Goal: Information Seeking & Learning: Learn about a topic

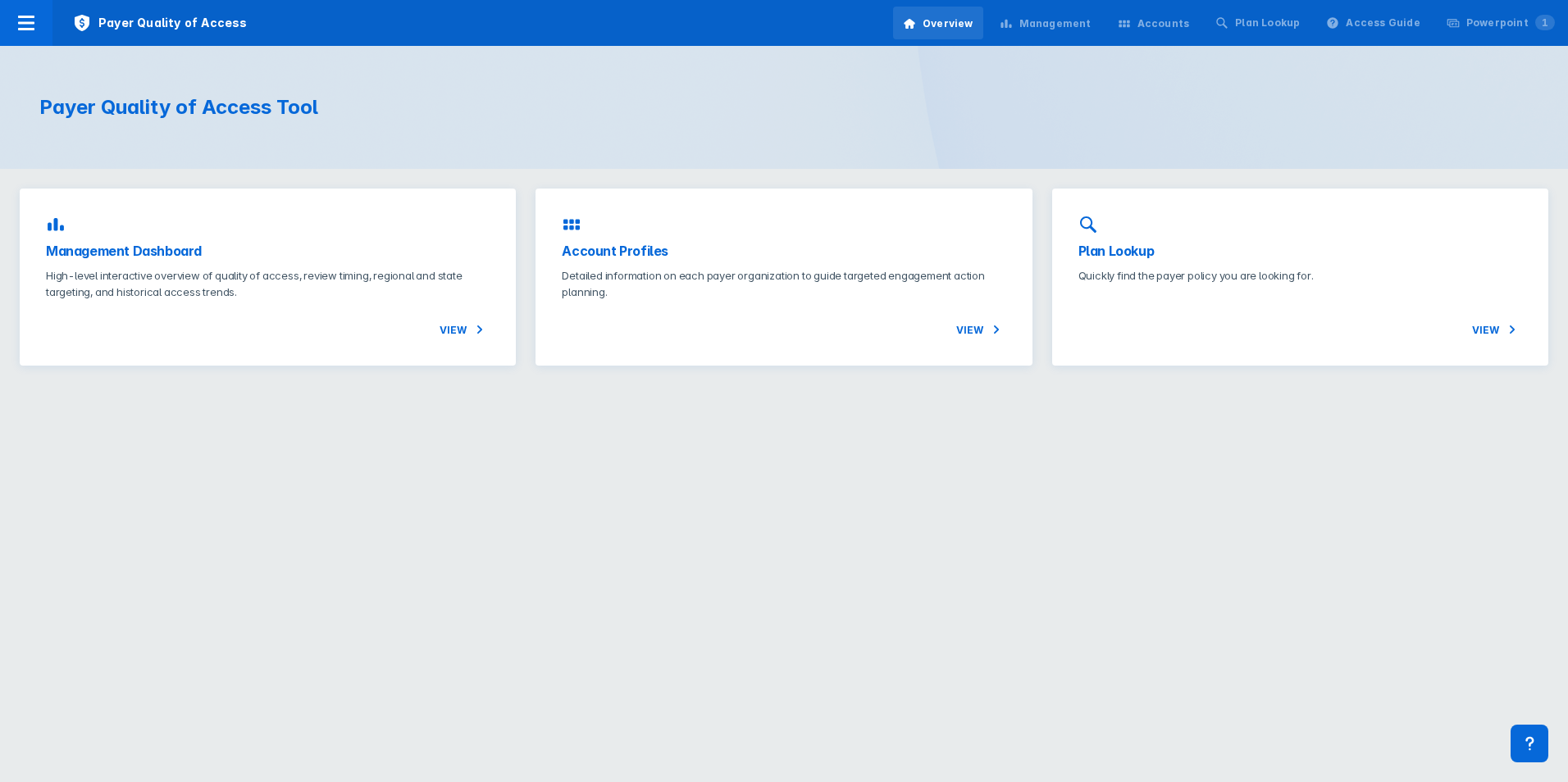
click at [1084, 26] on div "Management" at bounding box center [1055, 24] width 72 height 15
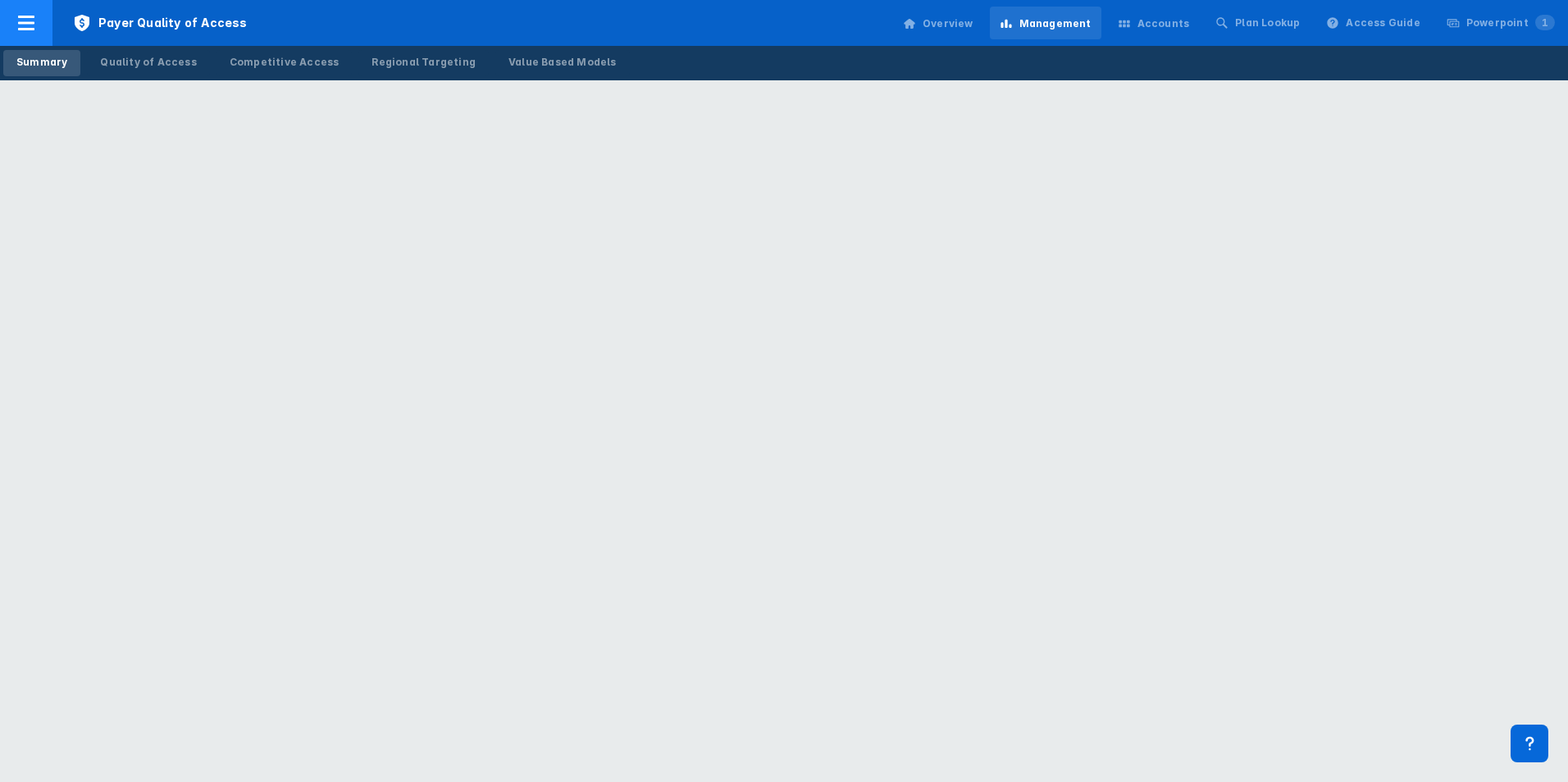
click at [25, 25] on icon at bounding box center [26, 23] width 19 height 19
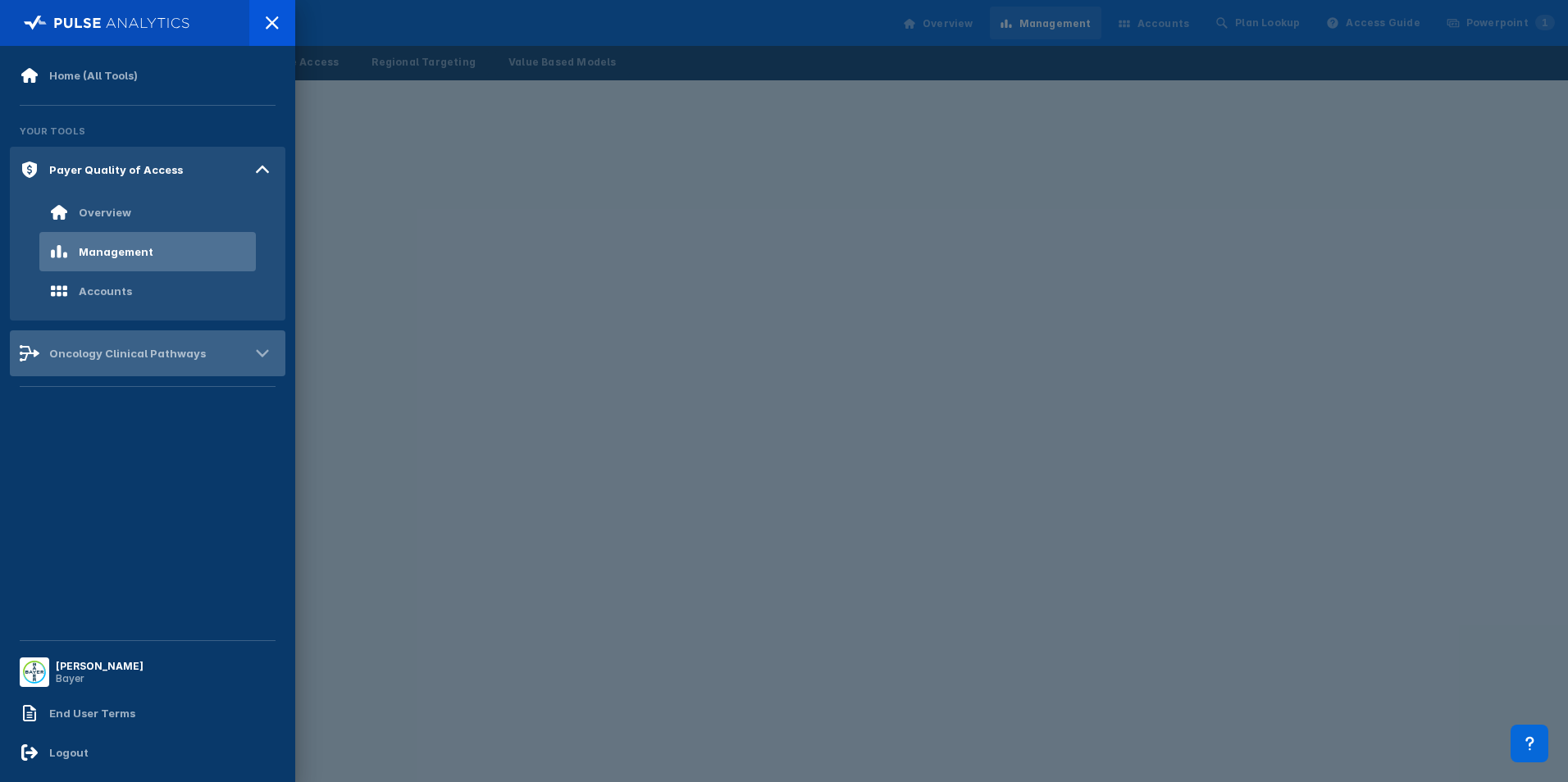
click at [100, 353] on div "Oncology Clinical Pathways" at bounding box center [127, 353] width 157 height 13
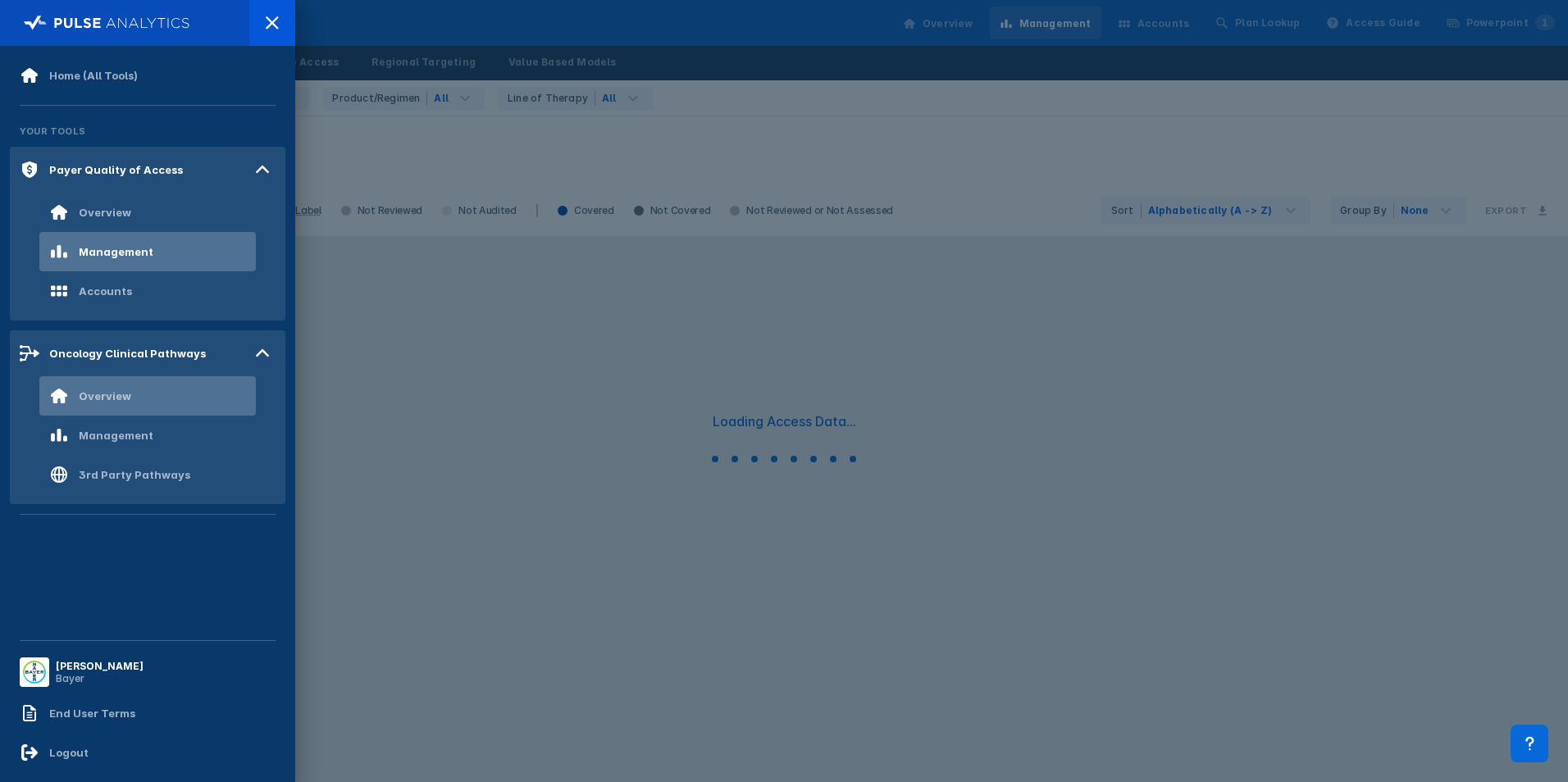
click at [137, 408] on div "Overview" at bounding box center [147, 396] width 216 height 39
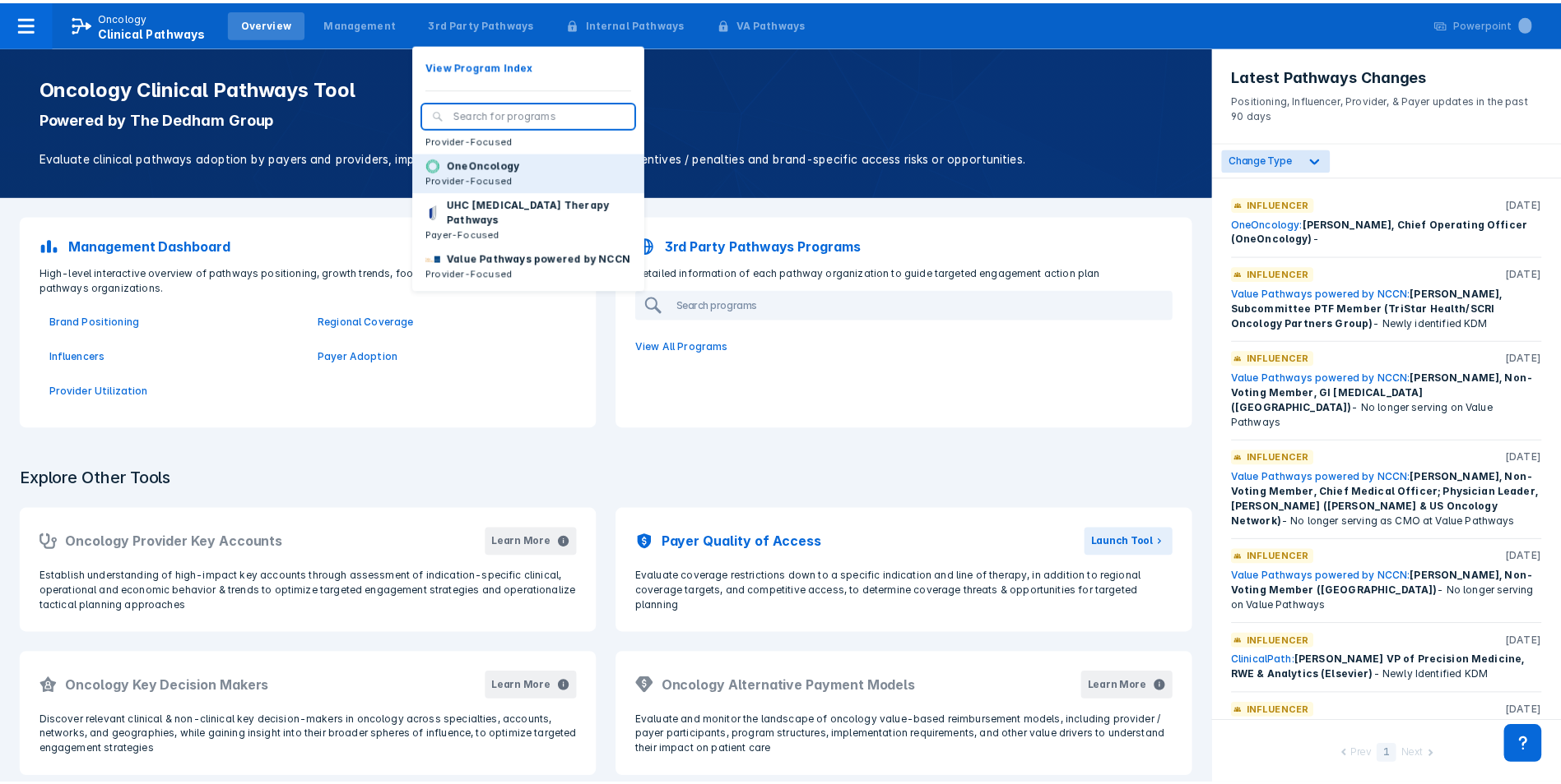
scroll to position [248, 0]
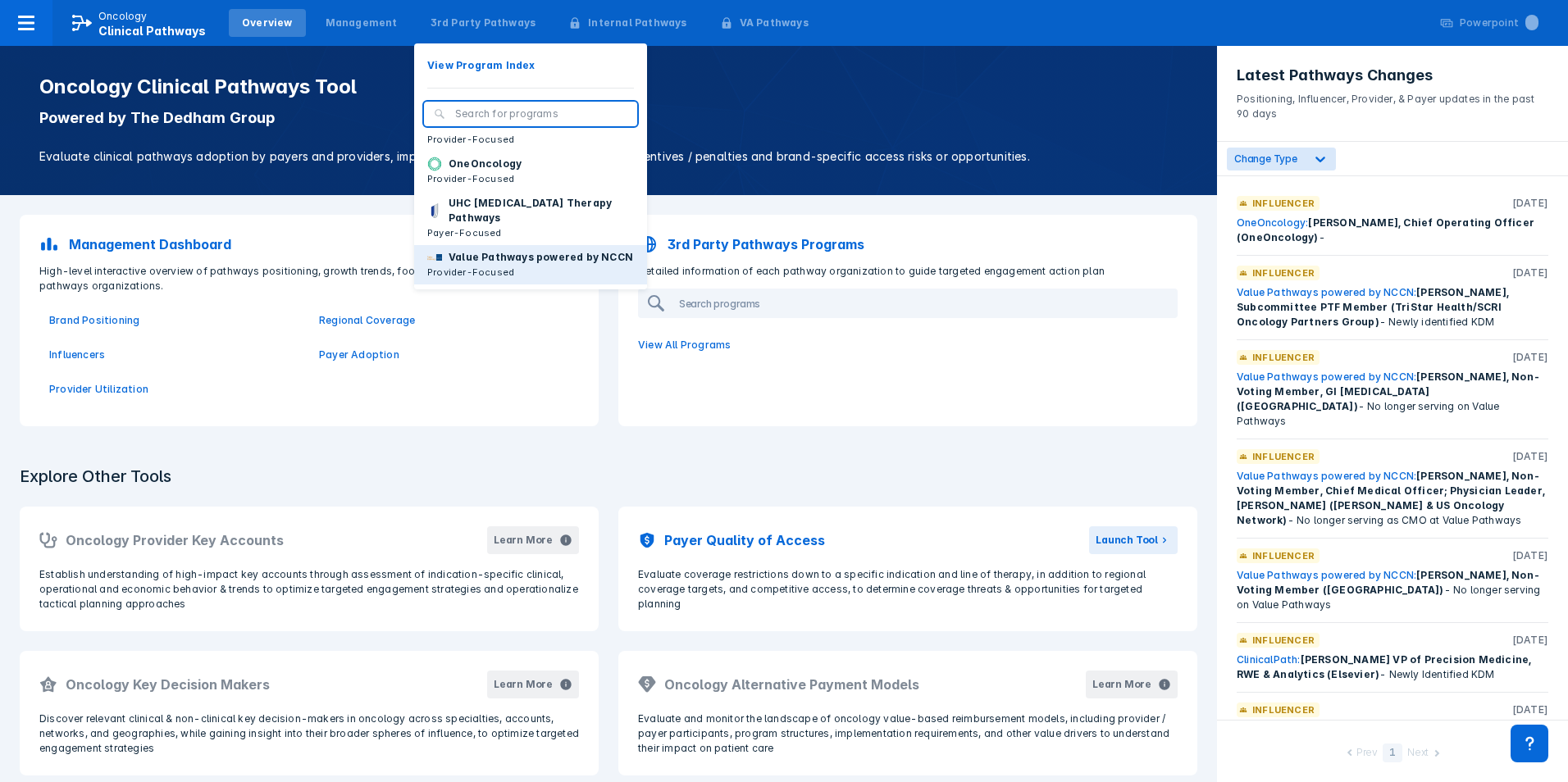
click at [538, 245] on button "Value Pathways powered by NCCN Provider-Focused" at bounding box center [531, 264] width 233 height 39
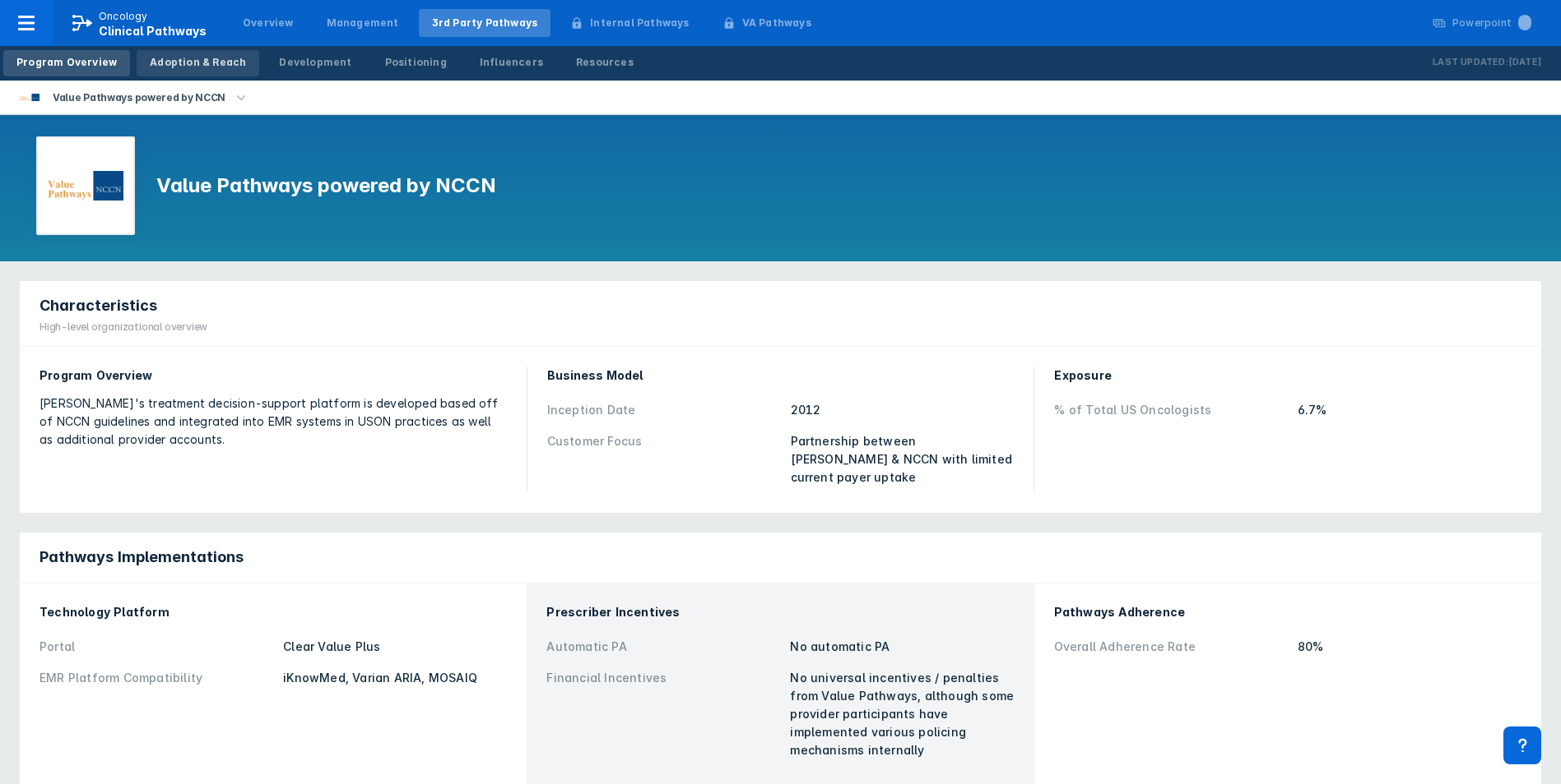
click at [187, 66] on div "Adoption & Reach" at bounding box center [198, 62] width 97 height 15
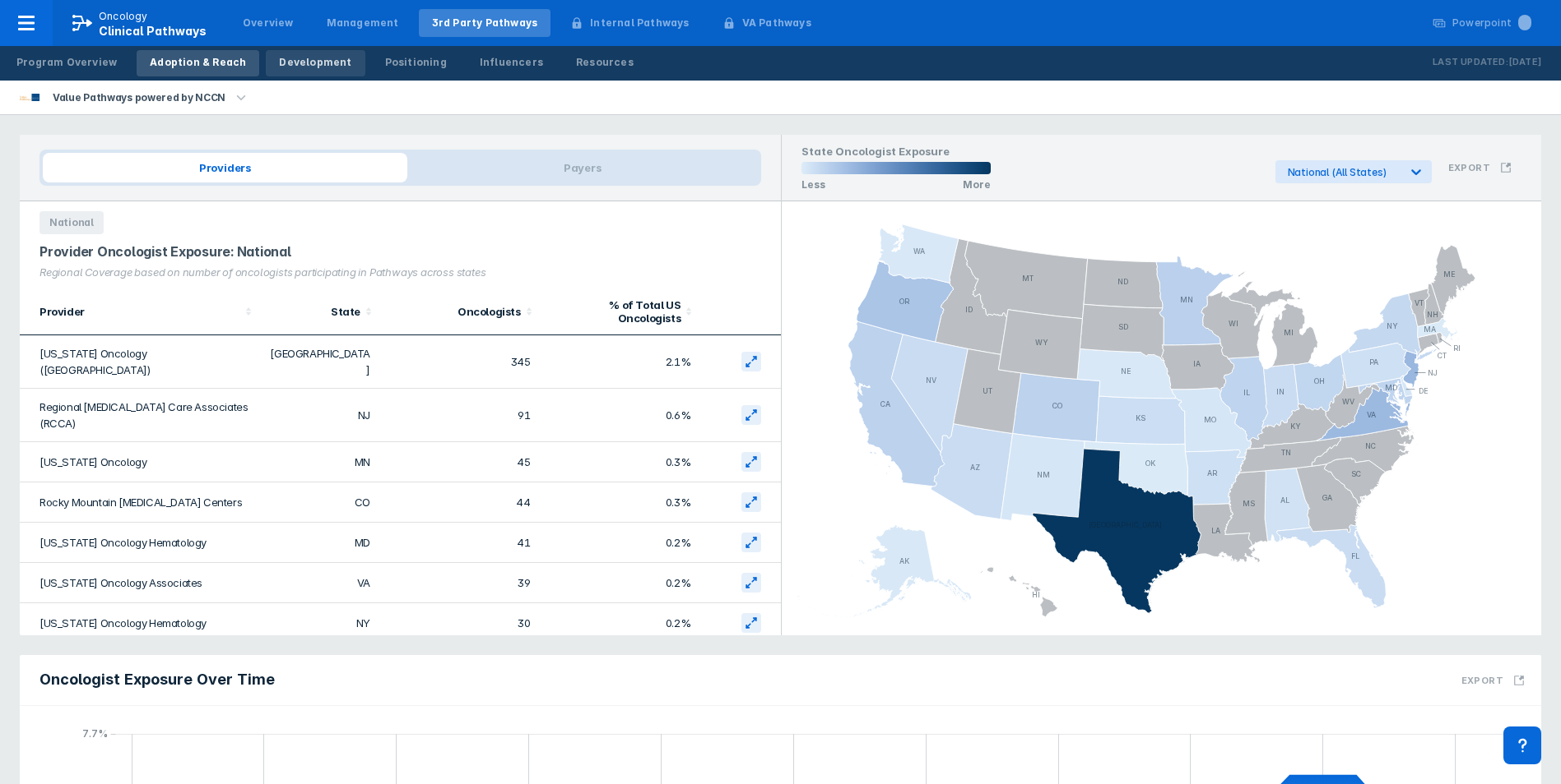
click at [307, 66] on div "Development" at bounding box center [314, 62] width 72 height 15
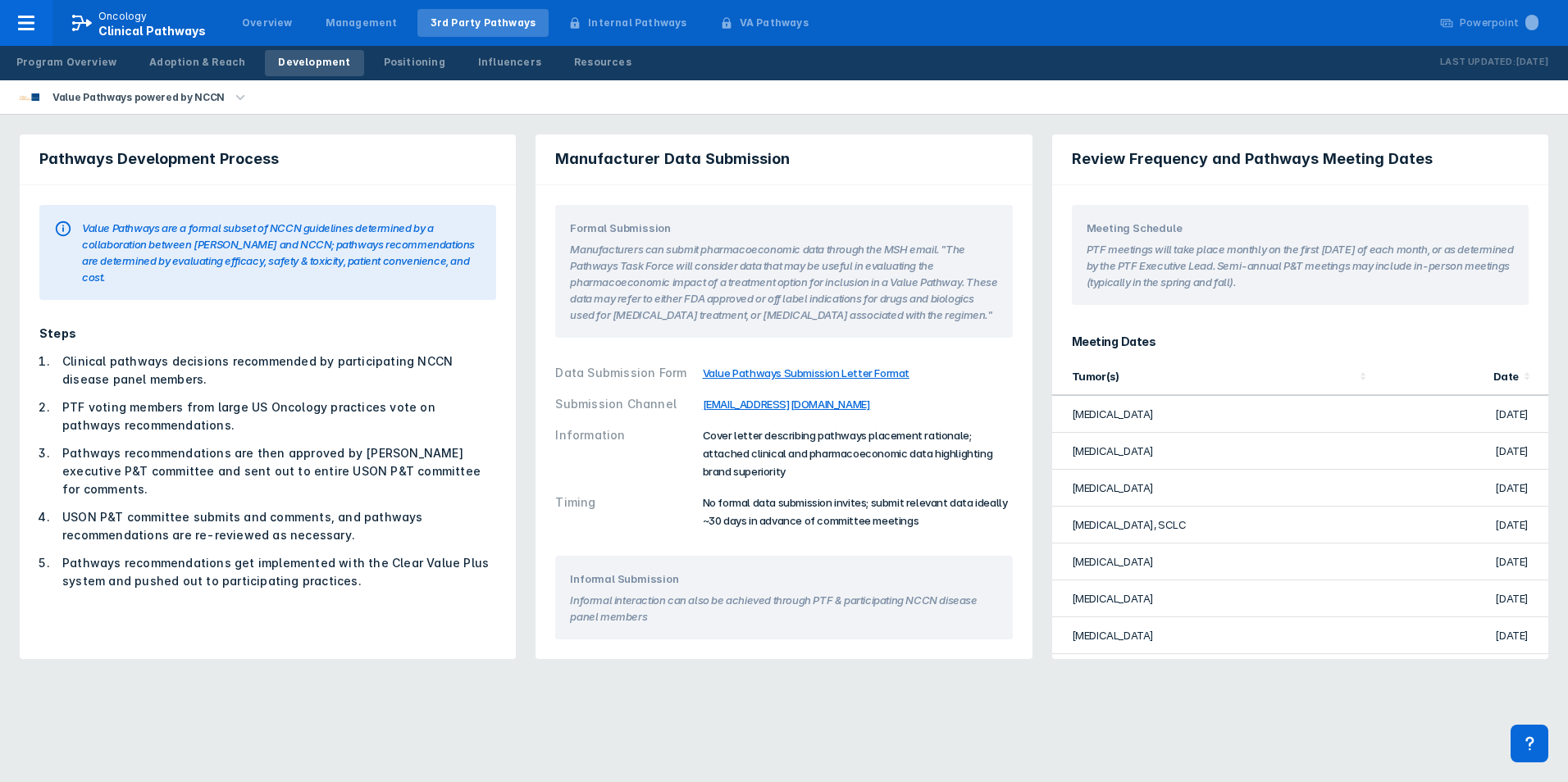
click at [817, 453] on span "Cover letter describing pathways placement rationale; attached clinical and pha…" at bounding box center [848, 454] width 291 height 49
click at [819, 453] on span "Cover letter describing pathways placement rationale; attached clinical and pha…" at bounding box center [848, 454] width 291 height 49
click at [820, 453] on span "Cover letter describing pathways placement rationale; attached clinical and pha…" at bounding box center [848, 454] width 291 height 49
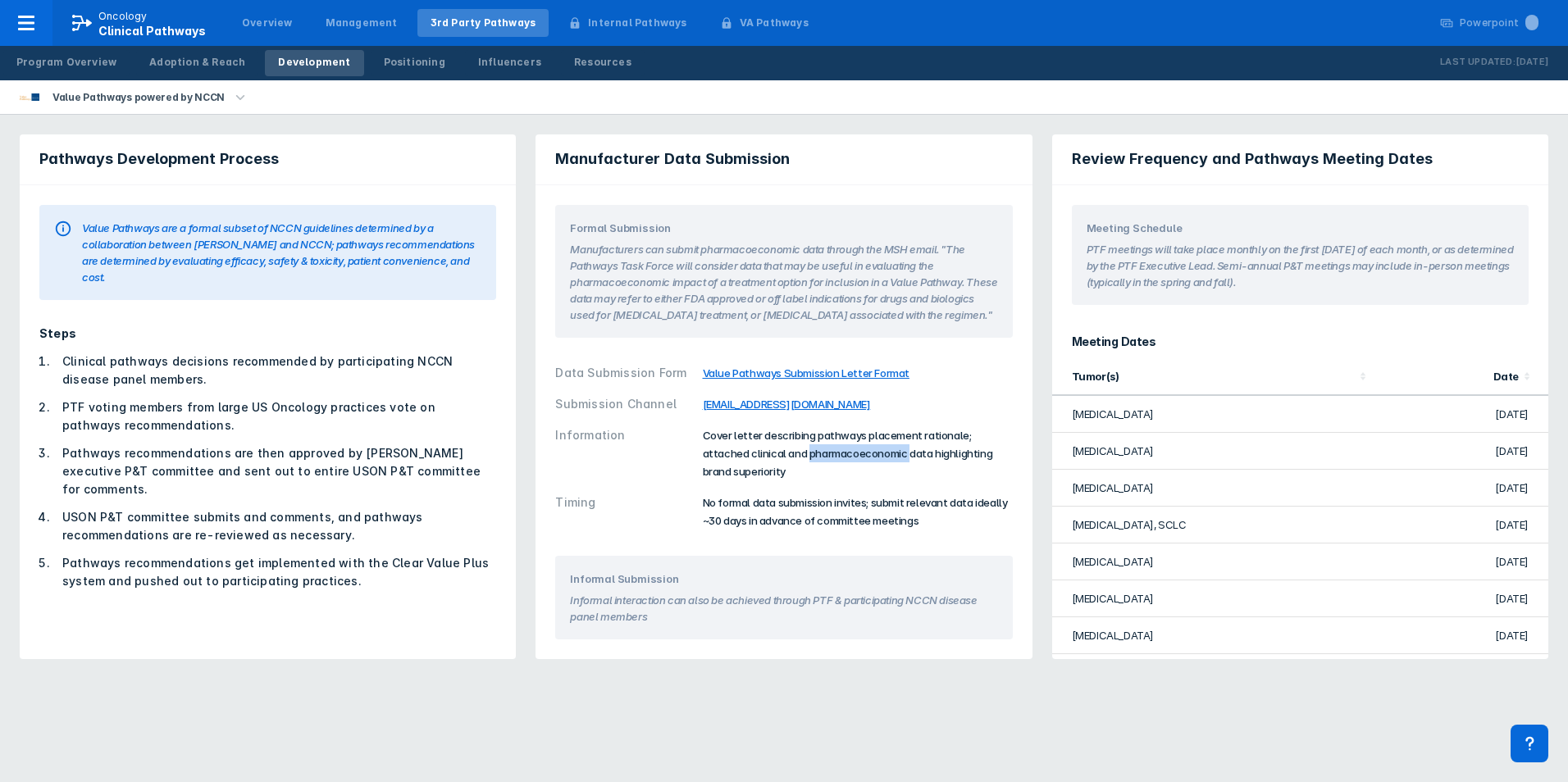
click at [820, 453] on span "Cover letter describing pathways placement rationale; attached clinical and pha…" at bounding box center [848, 454] width 291 height 49
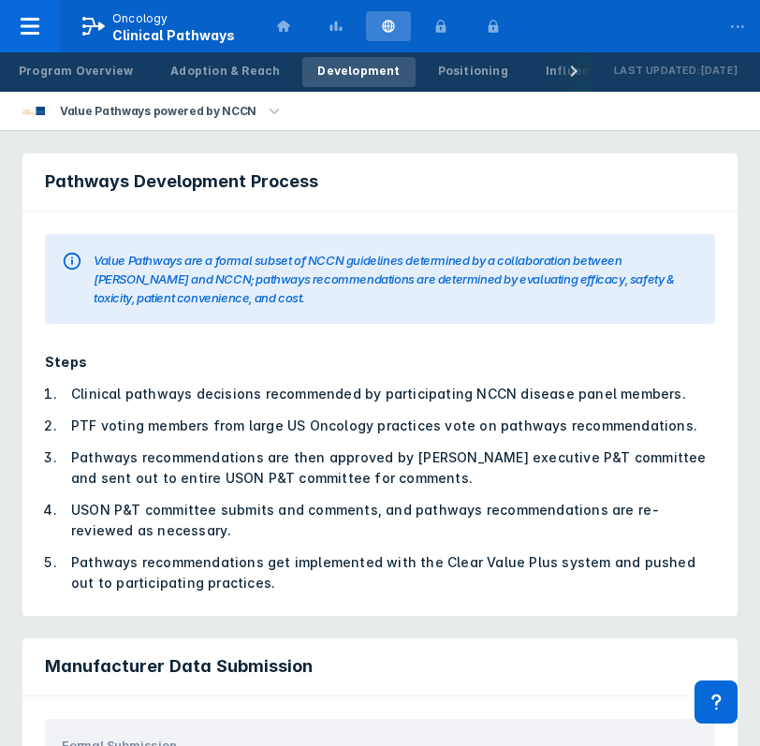
click at [378, 148] on div "Pathways Development Process Value Pathways are a formal subset of NCCN guideli…" at bounding box center [380, 384] width 738 height 485
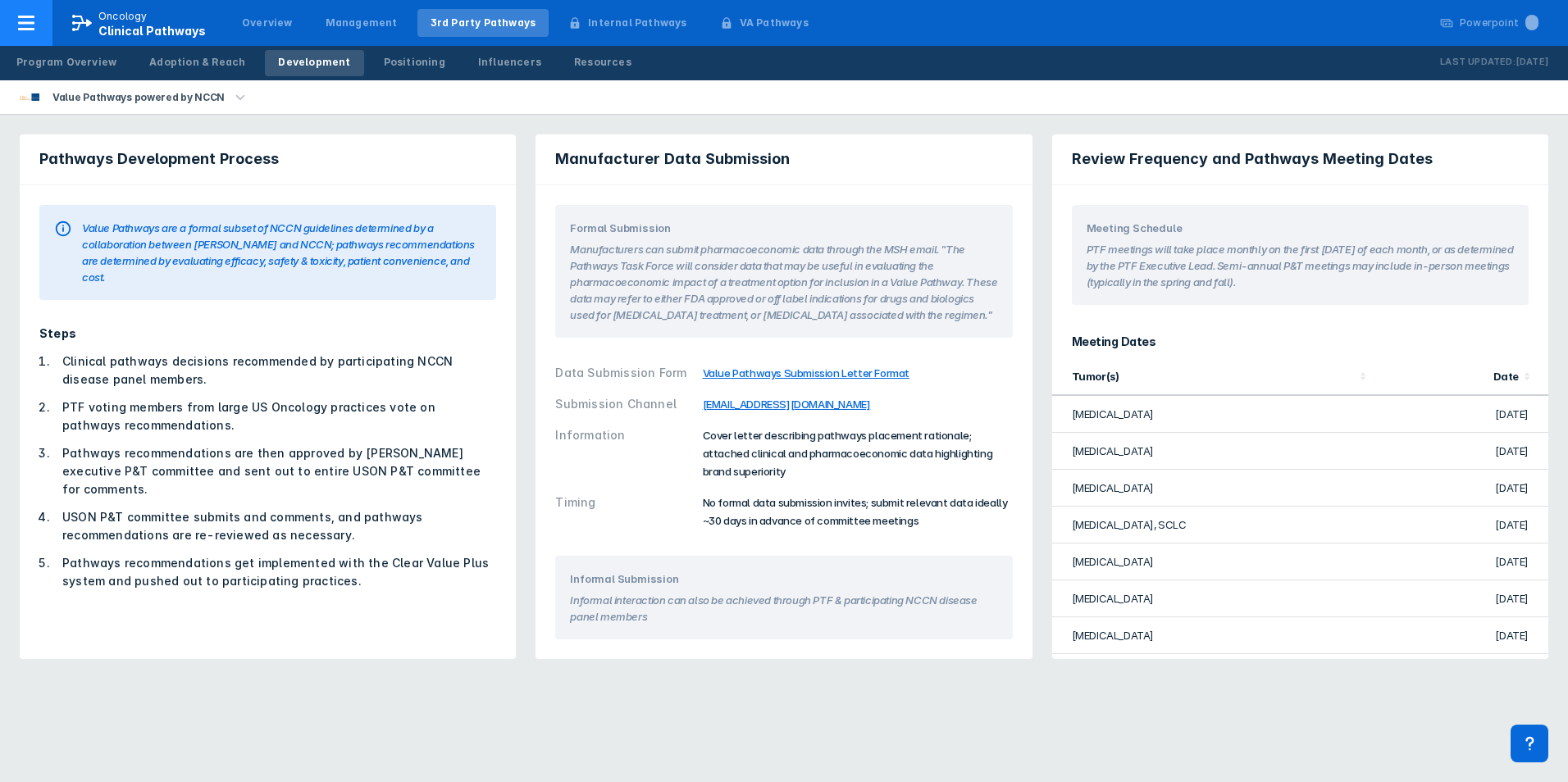
click at [26, 30] on icon at bounding box center [26, 23] width 17 height 15
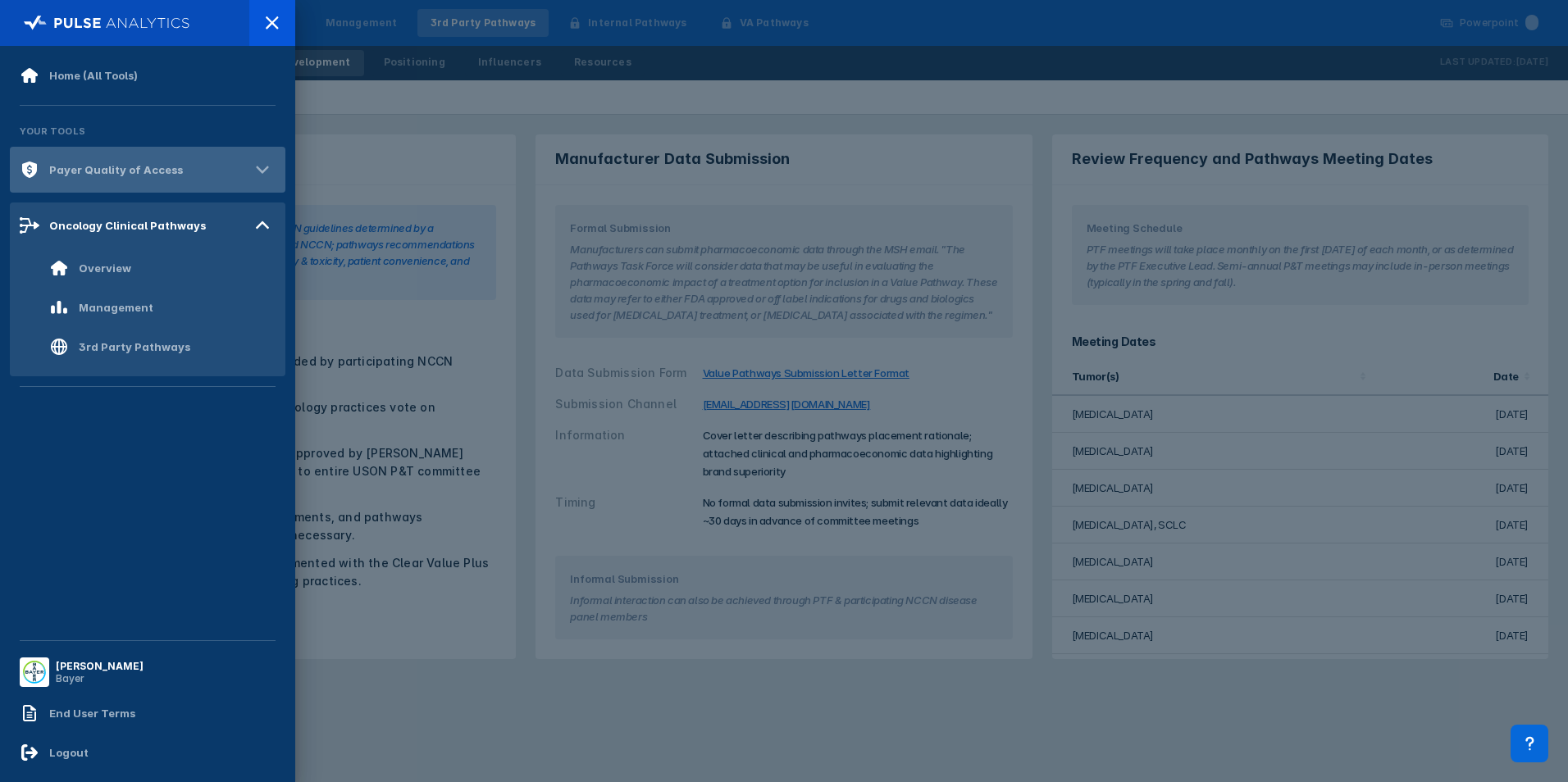
click at [121, 175] on div "Payer Quality of Access" at bounding box center [116, 169] width 134 height 13
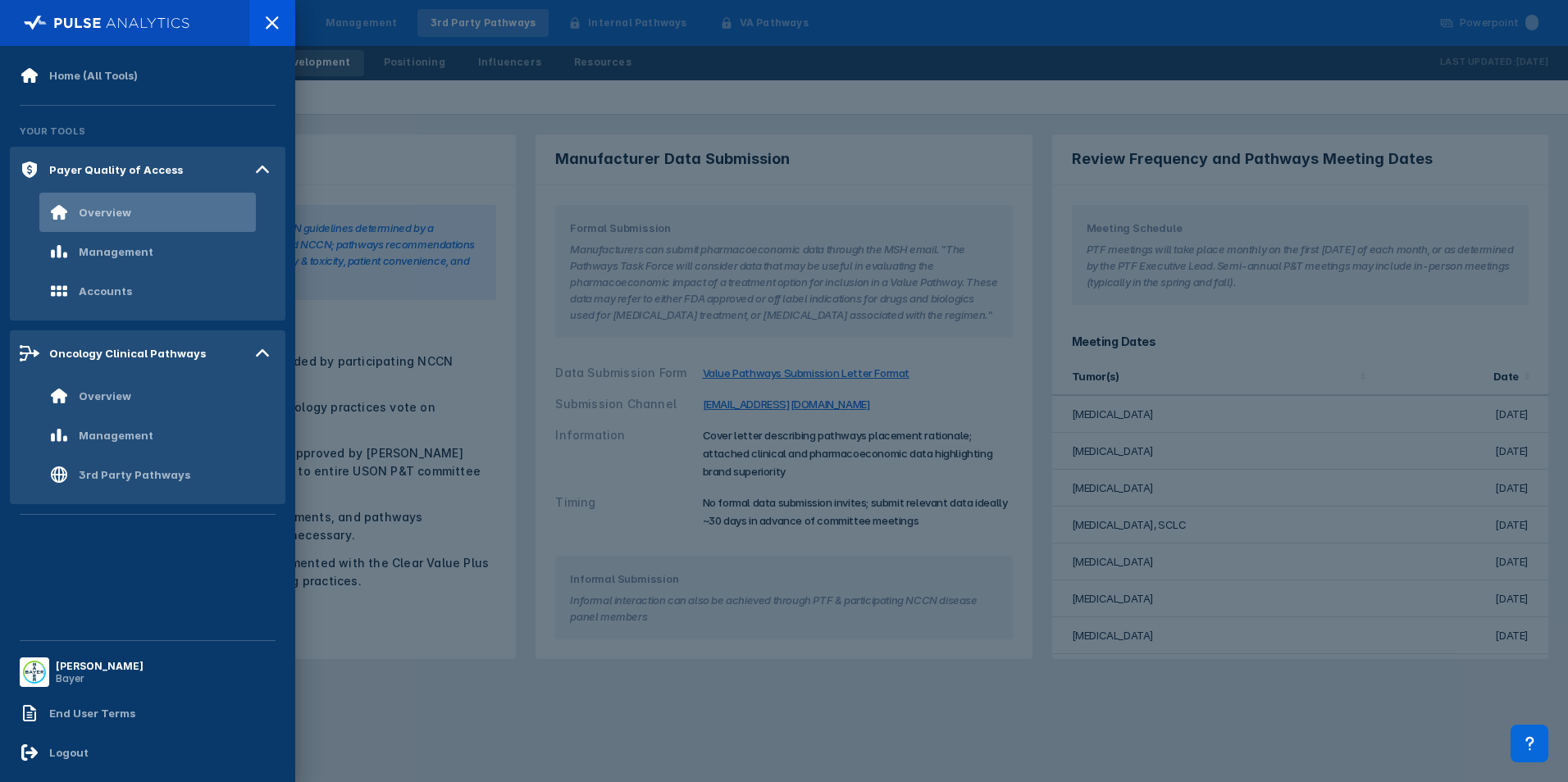
click at [135, 223] on div "Overview" at bounding box center [147, 212] width 216 height 39
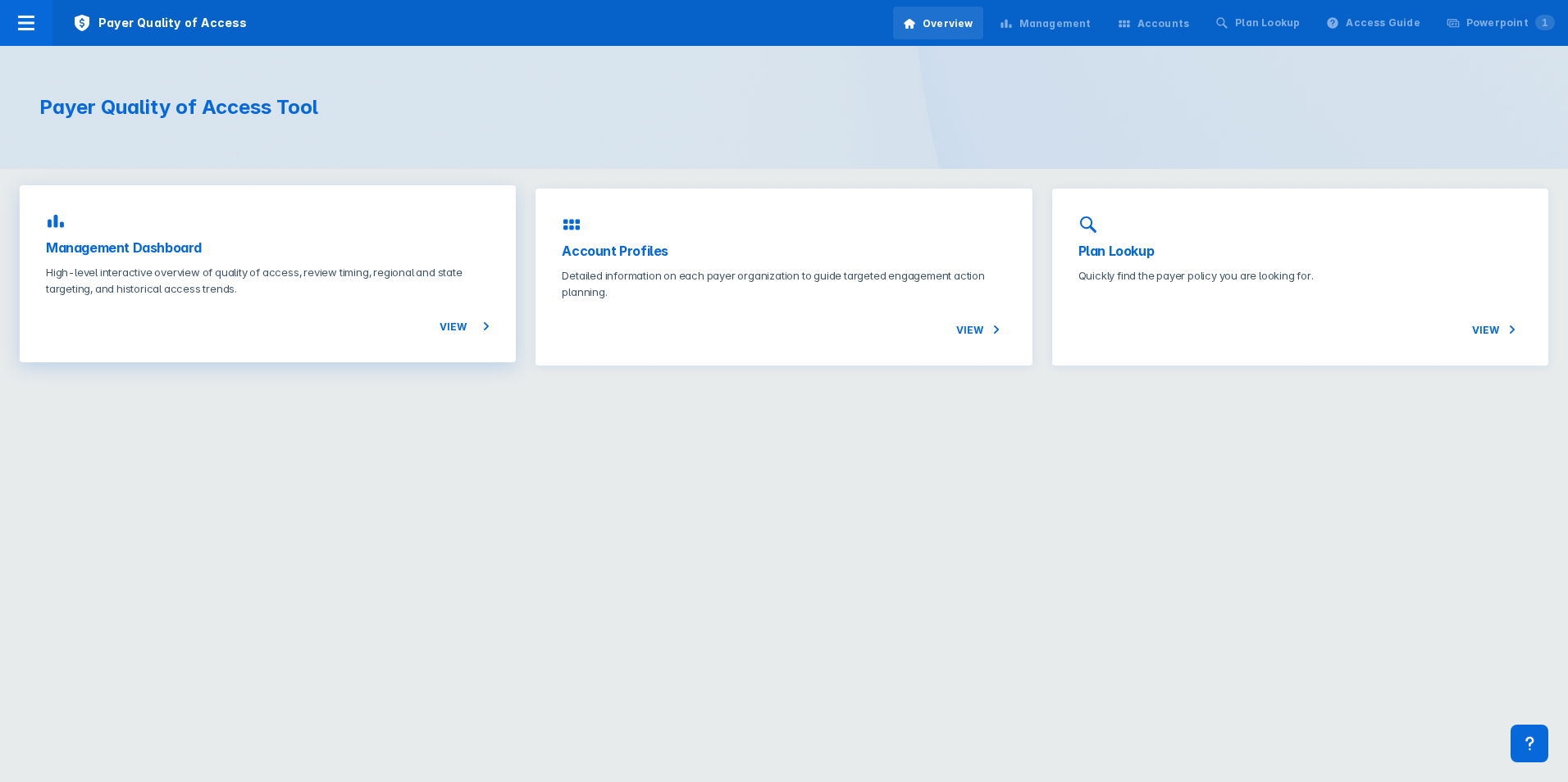
click at [418, 320] on div "View" at bounding box center [267, 316] width 444 height 39
